Goal: Information Seeking & Learning: Learn about a topic

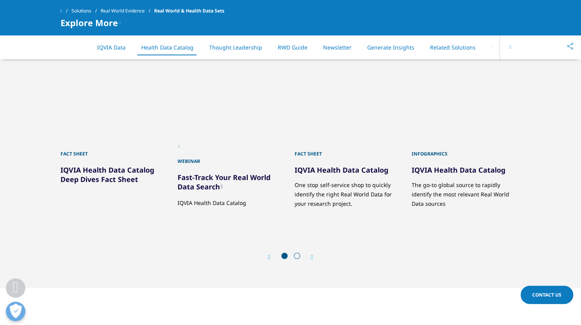
click at [362, 166] on link "IQVIA Health Data Catalog" at bounding box center [342, 169] width 94 height 9
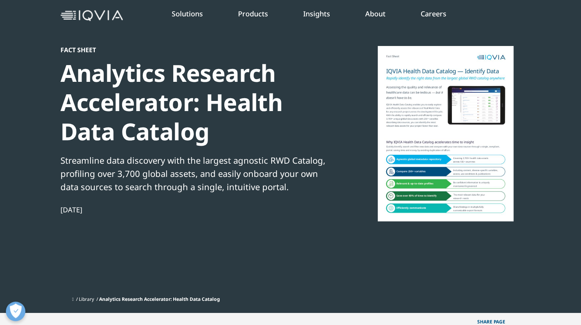
scroll to position [16, 0]
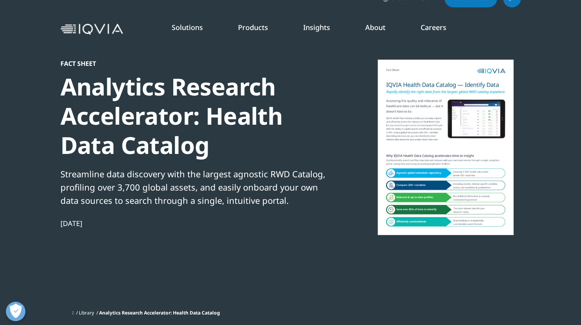
click at [457, 112] on div at bounding box center [445, 148] width 151 height 176
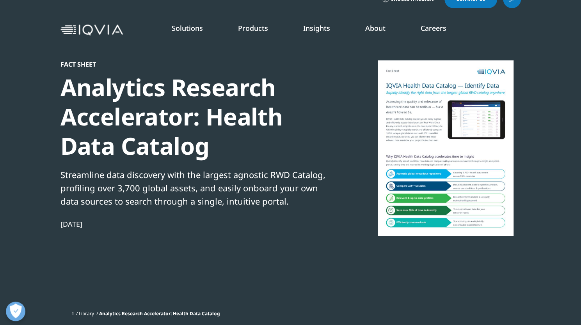
scroll to position [0, 0]
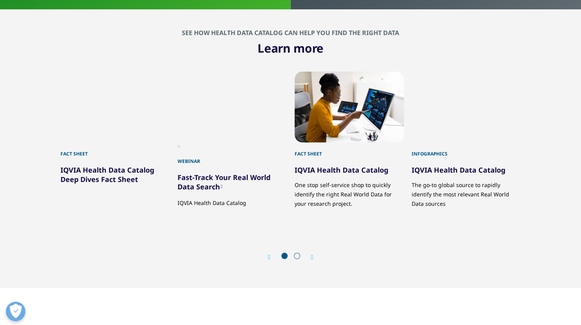
scroll to position [883, 0]
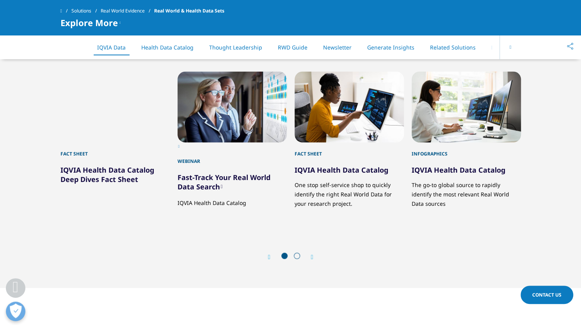
click at [175, 50] on link "Health Data Catalog" at bounding box center [167, 47] width 52 height 7
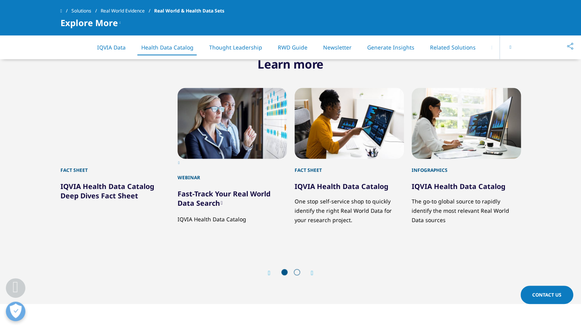
click at [253, 50] on link "Thought Leadership" at bounding box center [235, 47] width 53 height 7
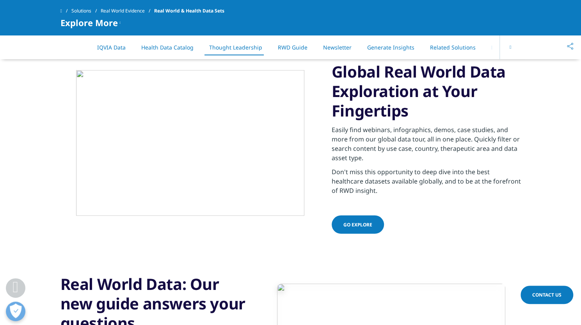
scroll to position [1146, 0]
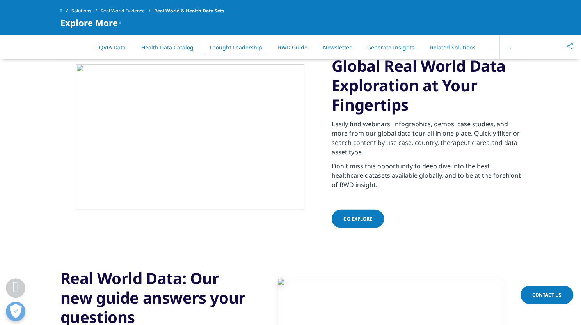
click at [302, 49] on link "RWD Guide" at bounding box center [293, 47] width 30 height 7
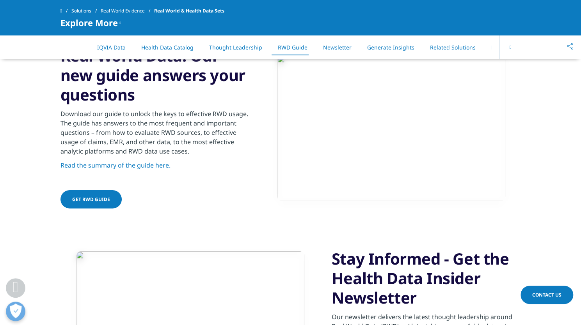
scroll to position [1369, 0]
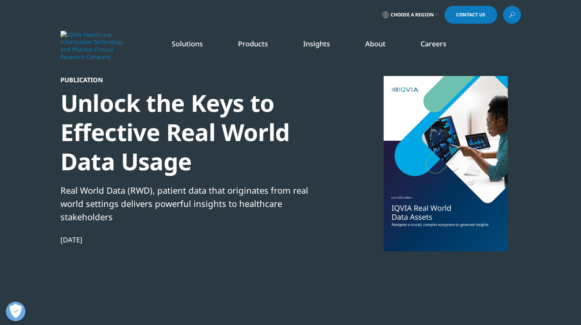
click at [101, 48] on img at bounding box center [91, 46] width 62 height 30
